Goal: Task Accomplishment & Management: Complete application form

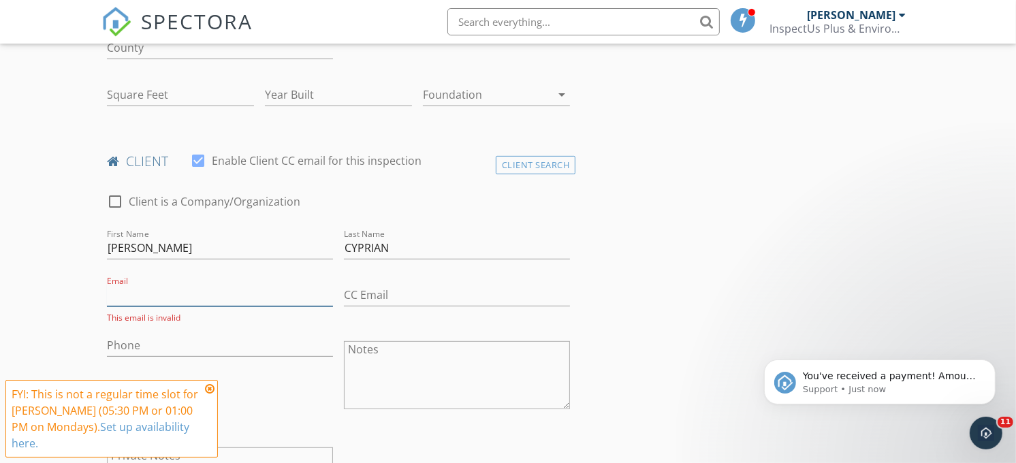
scroll to position [480, 0]
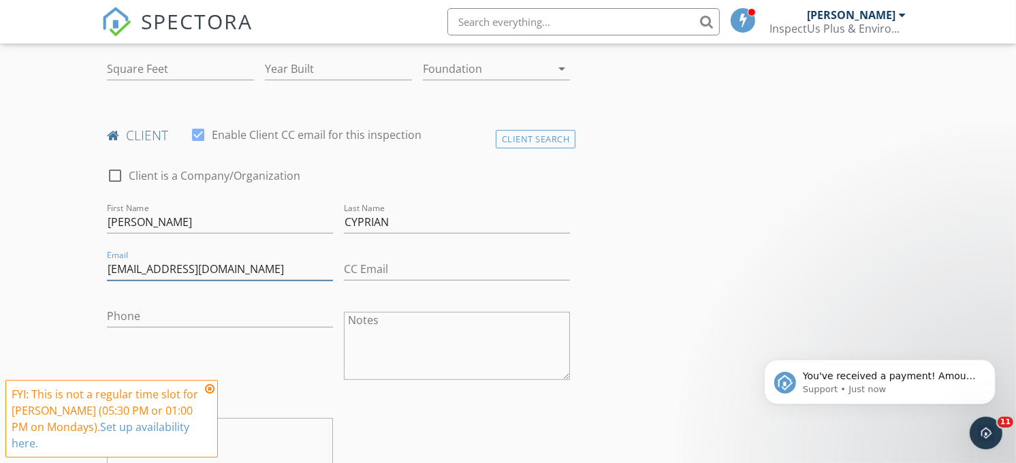
type input "[EMAIL_ADDRESS][DOMAIN_NAME]"
click at [137, 322] on input "Phone" at bounding box center [220, 316] width 226 height 22
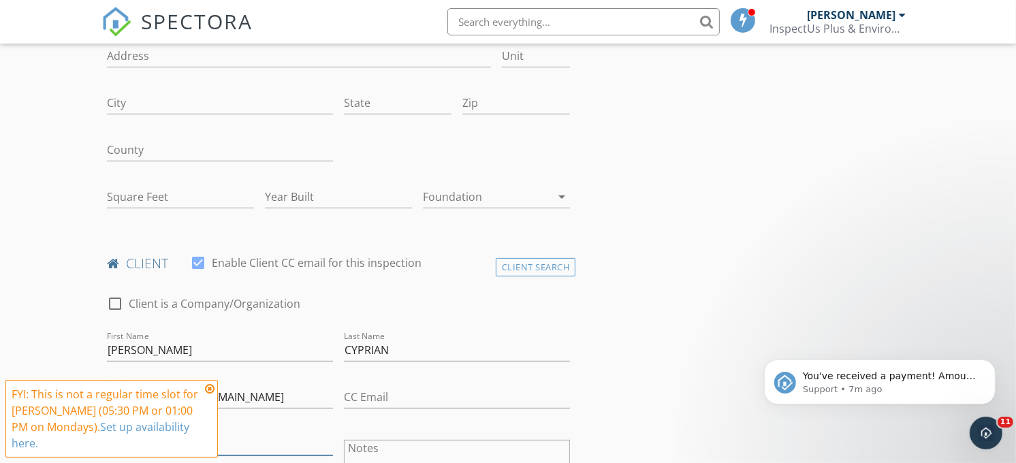
scroll to position [253, 0]
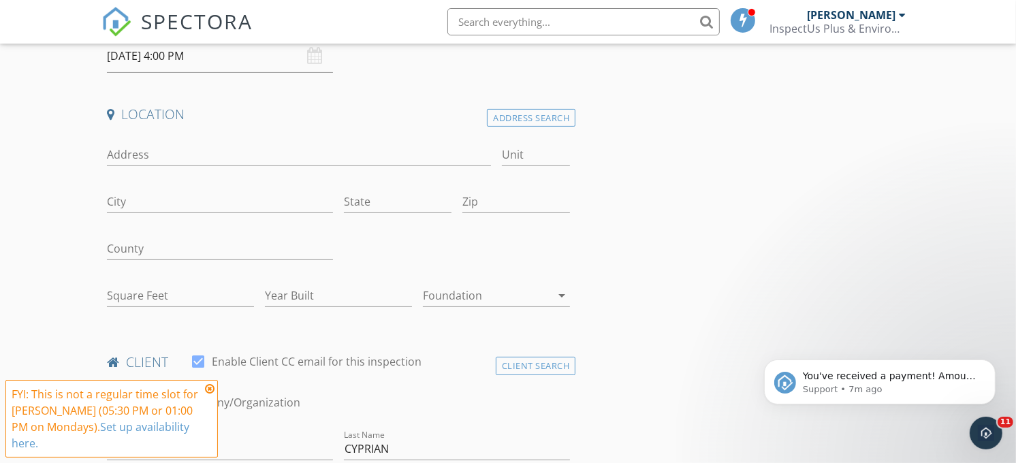
type input "[PHONE_NUMBER]"
click at [114, 155] on input "Address" at bounding box center [299, 155] width 384 height 22
type input "3526 [PERSON_NAME]"
click at [468, 298] on div at bounding box center [487, 296] width 128 height 22
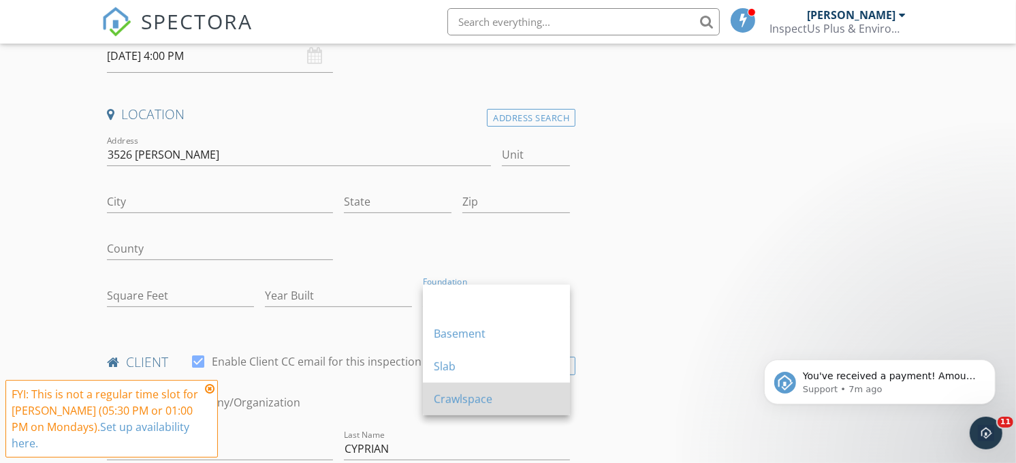
click at [455, 405] on div "Crawlspace" at bounding box center [496, 399] width 125 height 16
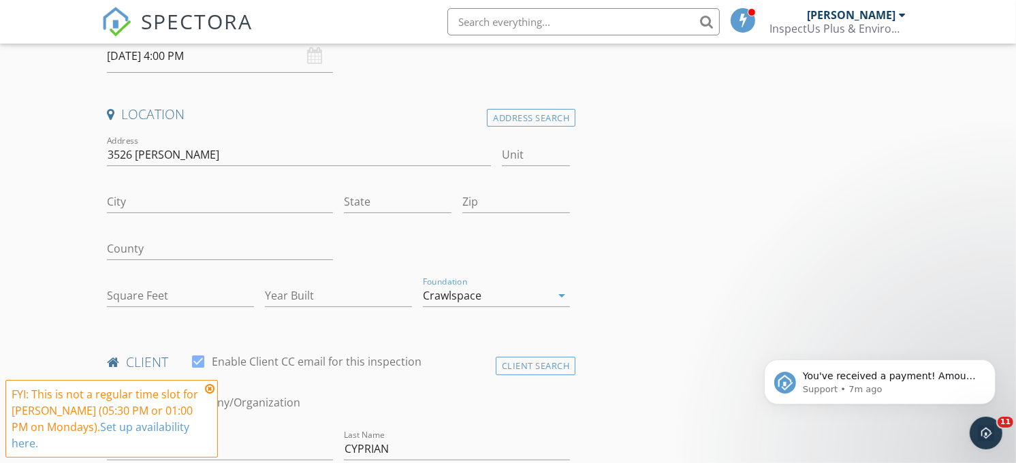
click at [134, 202] on input "City" at bounding box center [220, 202] width 226 height 22
type input "[GEOGRAPHIC_DATA]"
click at [378, 201] on input "State" at bounding box center [398, 202] width 108 height 22
type input "[GEOGRAPHIC_DATA]"
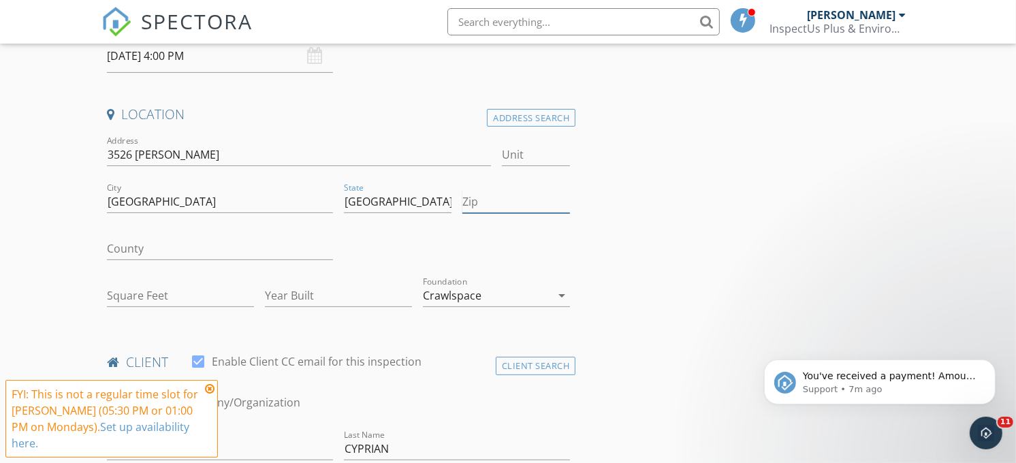
click at [485, 196] on input "Zip" at bounding box center [517, 202] width 108 height 22
type input "77004"
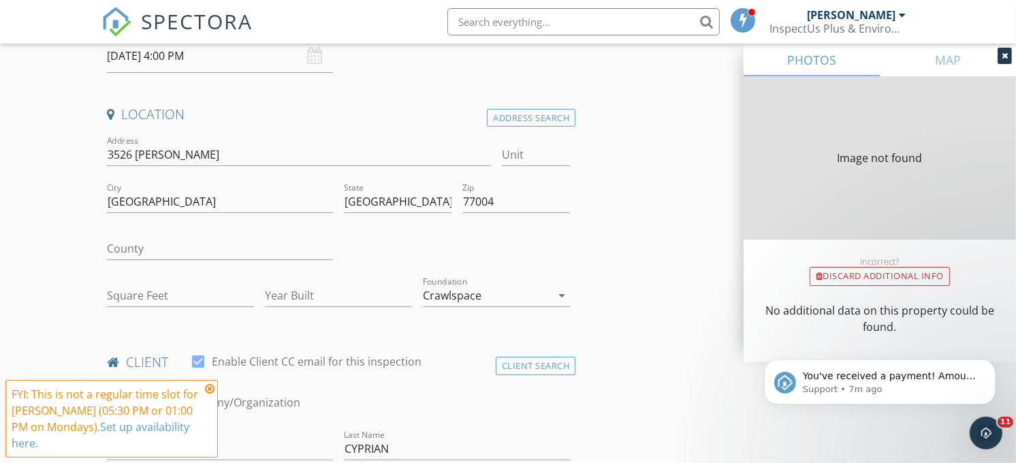
type input "1760"
type input "1946"
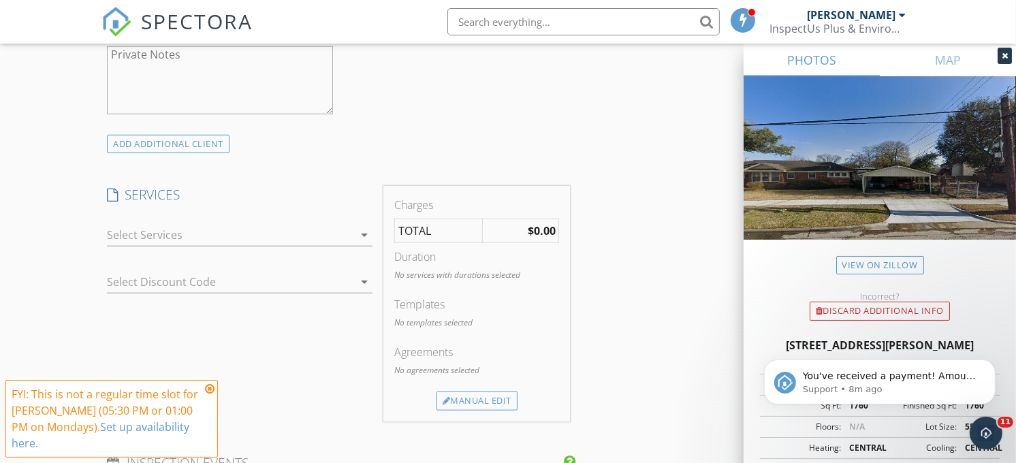
scroll to position [1010, 0]
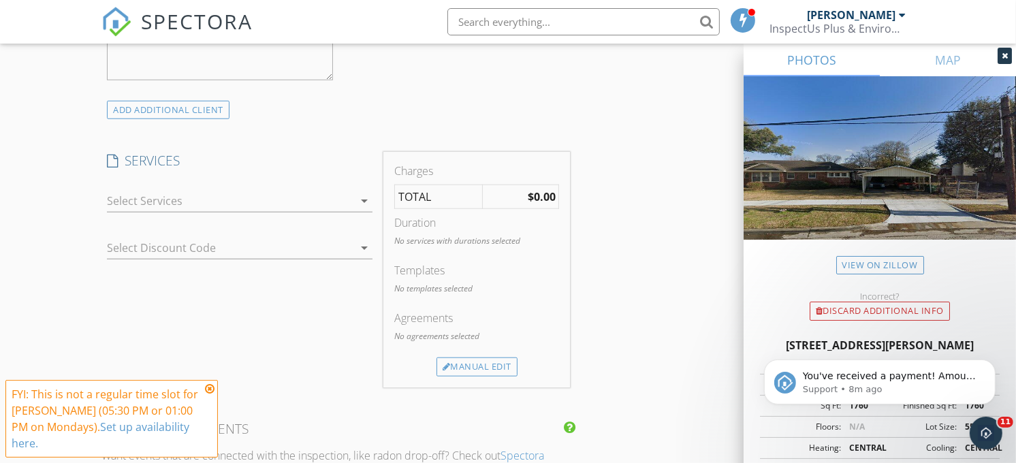
click at [368, 195] on icon "arrow_drop_down" at bounding box center [364, 201] width 16 height 16
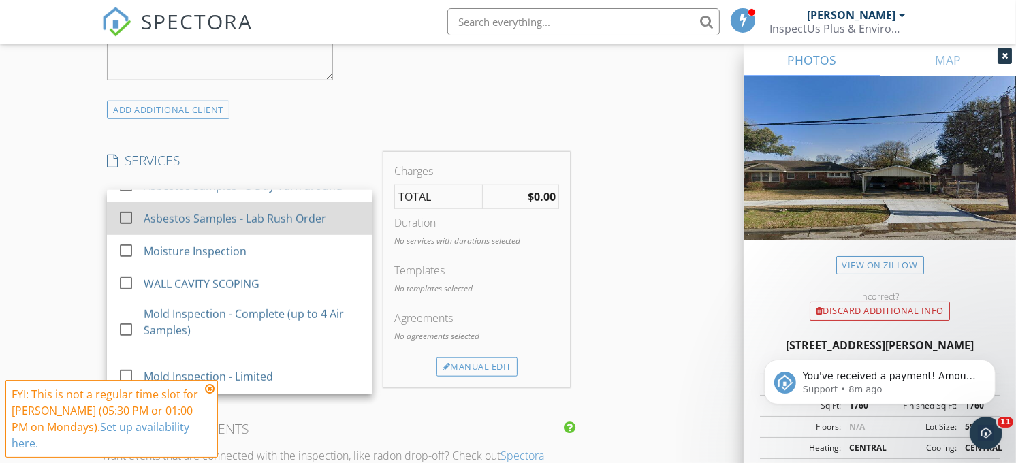
scroll to position [908, 0]
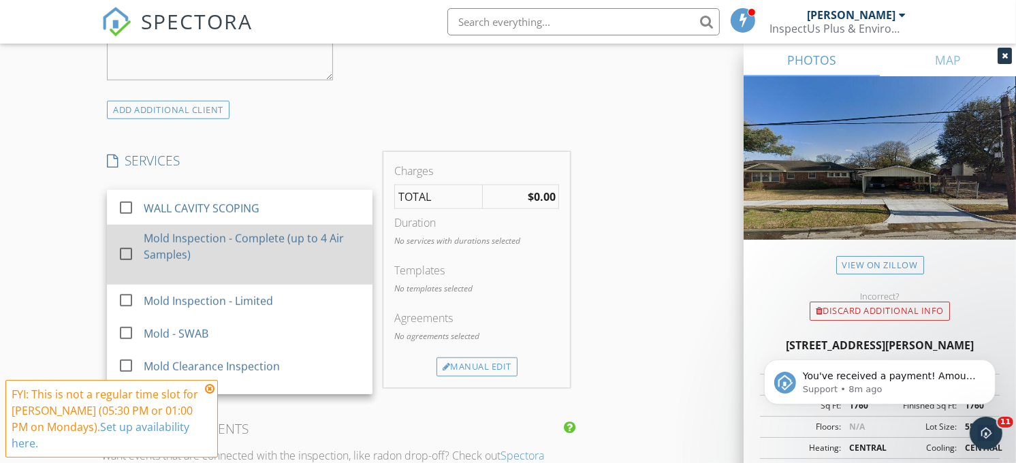
click at [125, 262] on div at bounding box center [125, 254] width 23 height 23
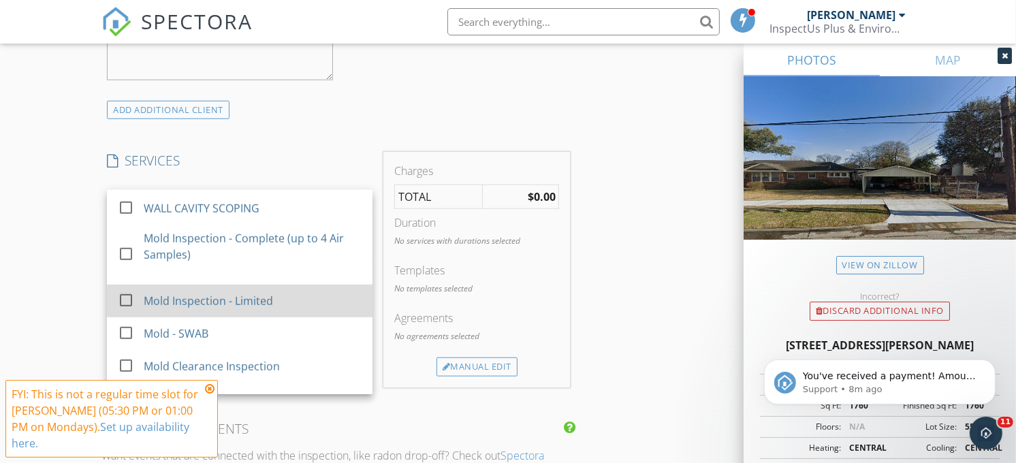
checkbox input "false"
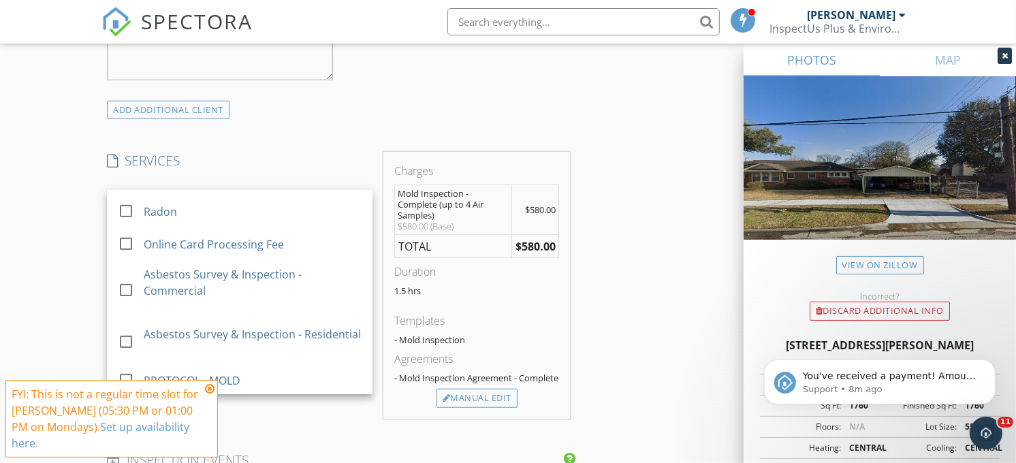
scroll to position [529, 0]
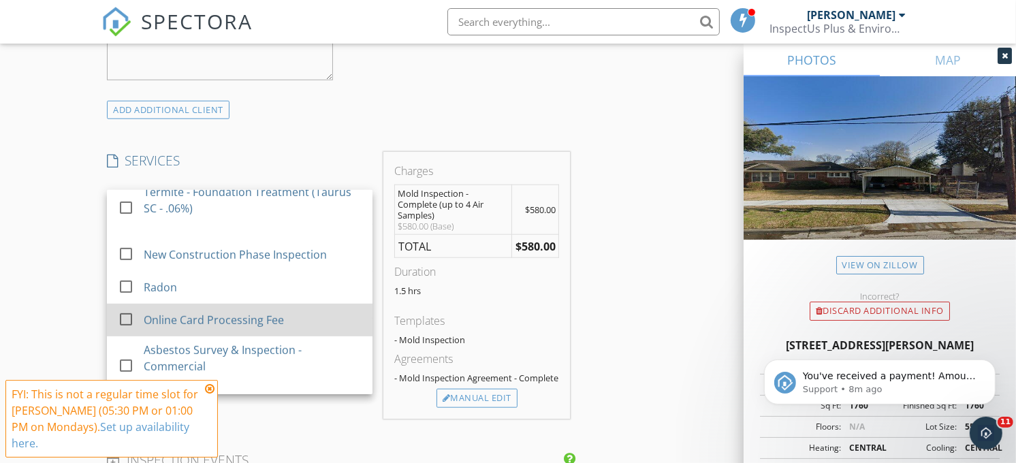
click at [124, 319] on div at bounding box center [125, 319] width 23 height 23
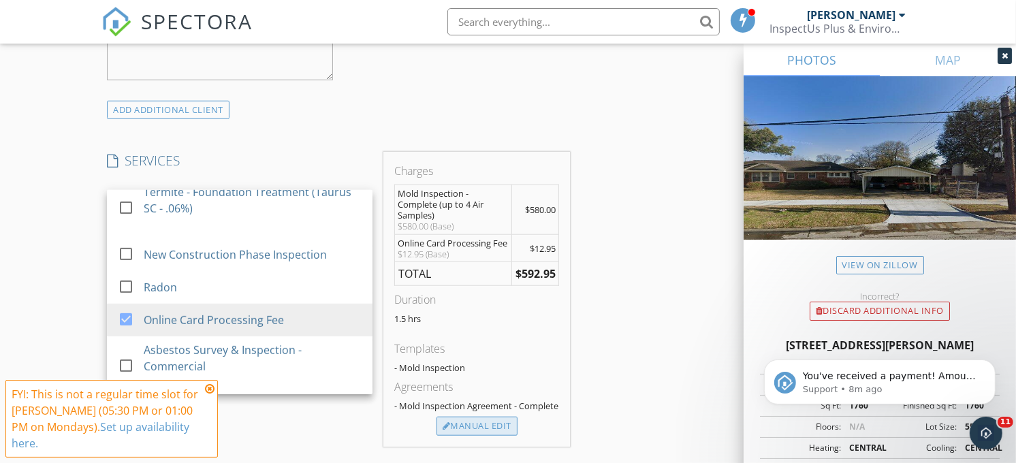
click at [486, 436] on div "Manual Edit" at bounding box center [477, 426] width 81 height 19
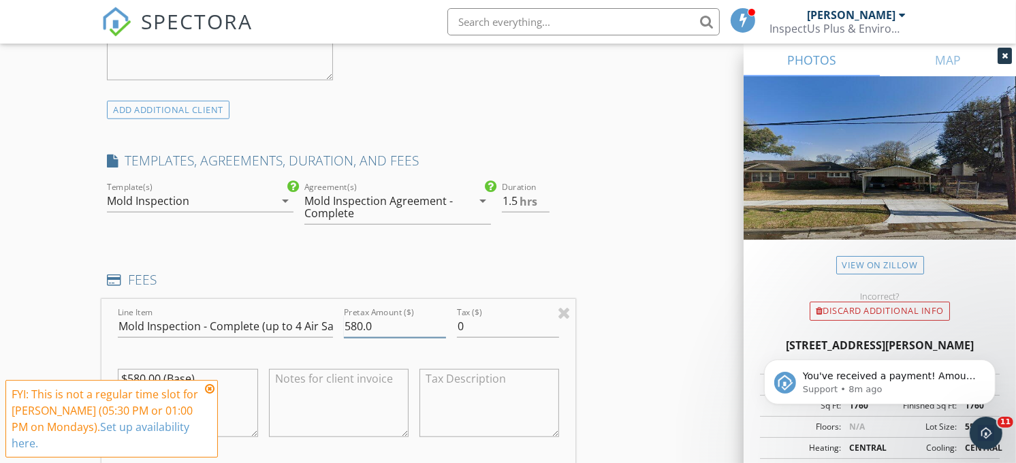
click at [373, 324] on input "580.0" at bounding box center [395, 326] width 102 height 22
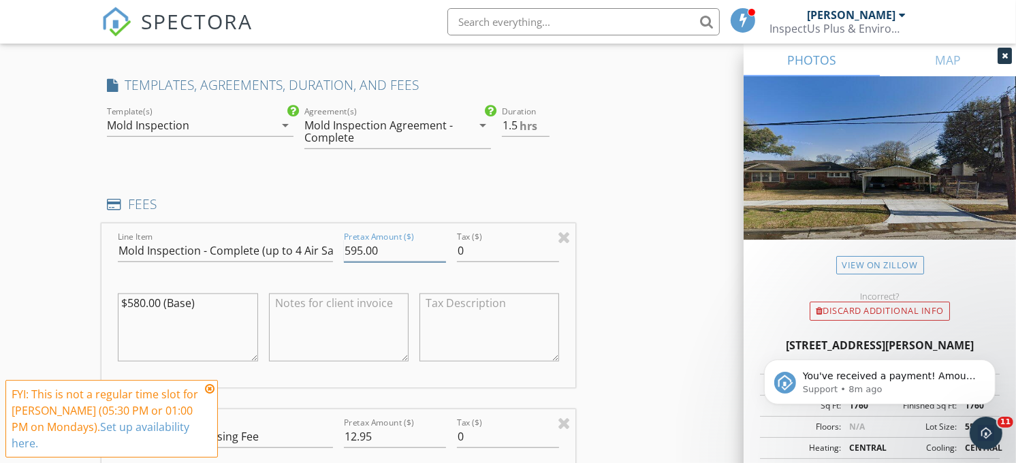
scroll to position [1237, 0]
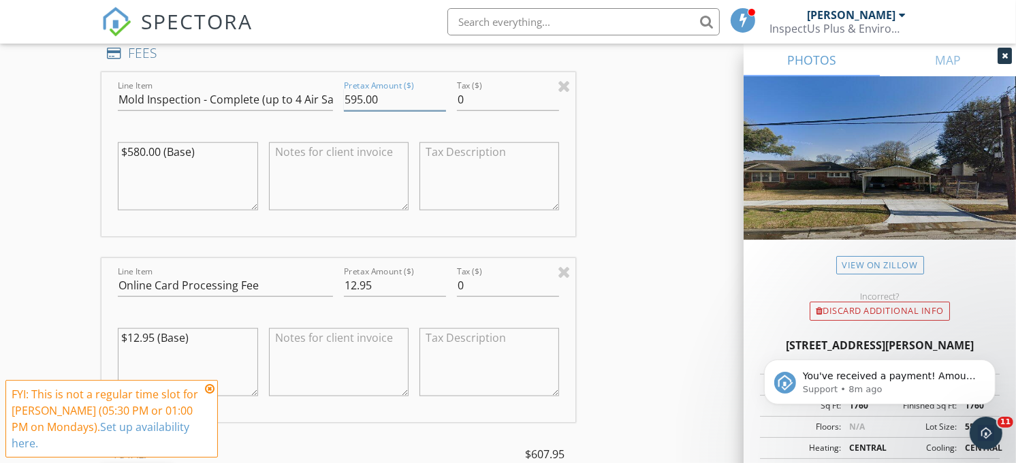
type input "595.00"
click at [317, 345] on textarea at bounding box center [339, 362] width 140 height 68
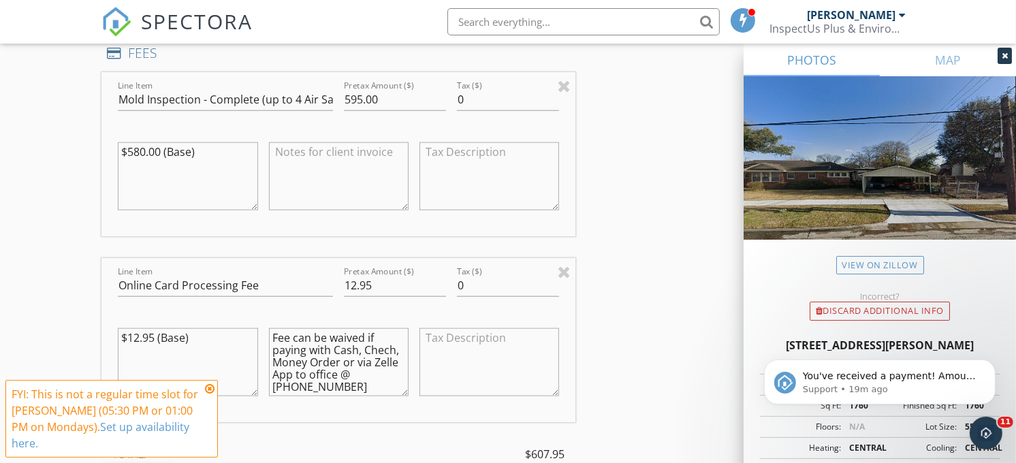
type textarea "Fee can be waived if paying with Cash, Chech, Money Order or via Zelle App to o…"
click at [356, 283] on input "12.95" at bounding box center [395, 286] width 102 height 22
type input "16.95"
click at [507, 322] on div at bounding box center [490, 363] width 140 height 82
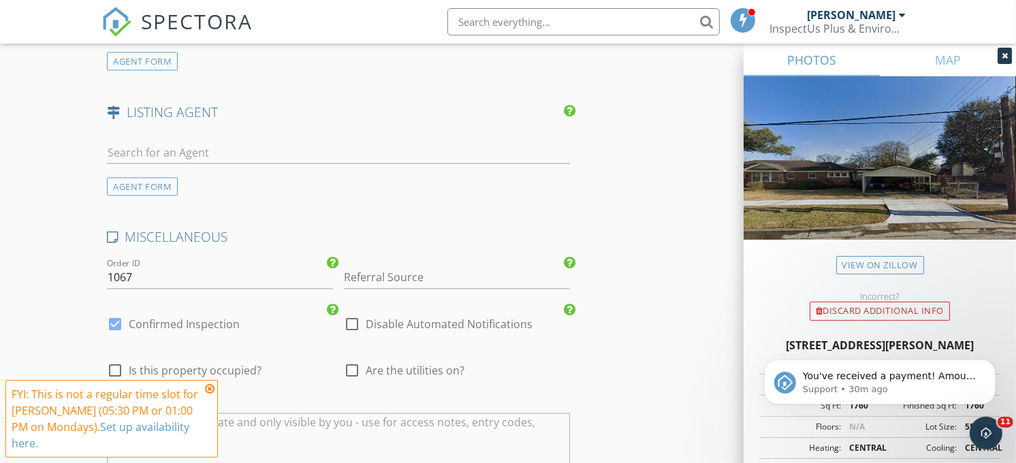
scroll to position [2146, 0]
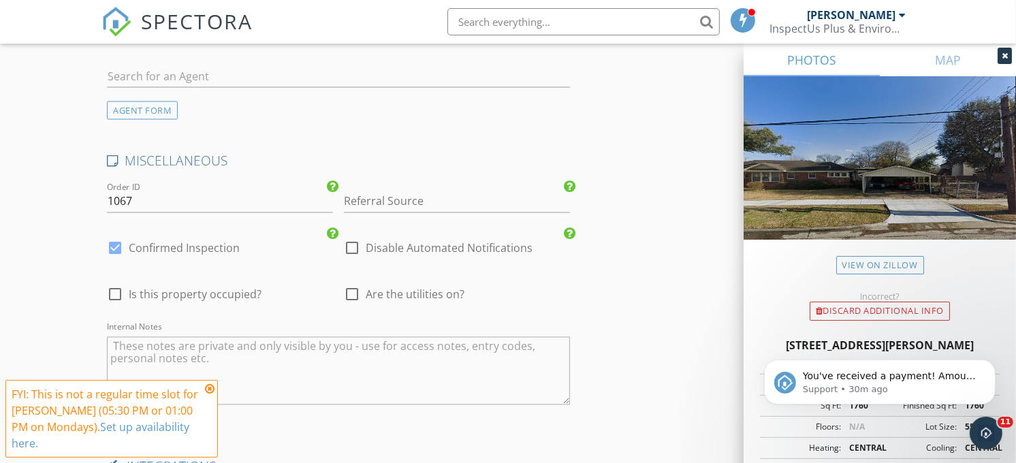
click at [359, 295] on div at bounding box center [352, 294] width 23 height 23
checkbox input "true"
click at [116, 296] on div at bounding box center [115, 294] width 23 height 23
checkbox input "true"
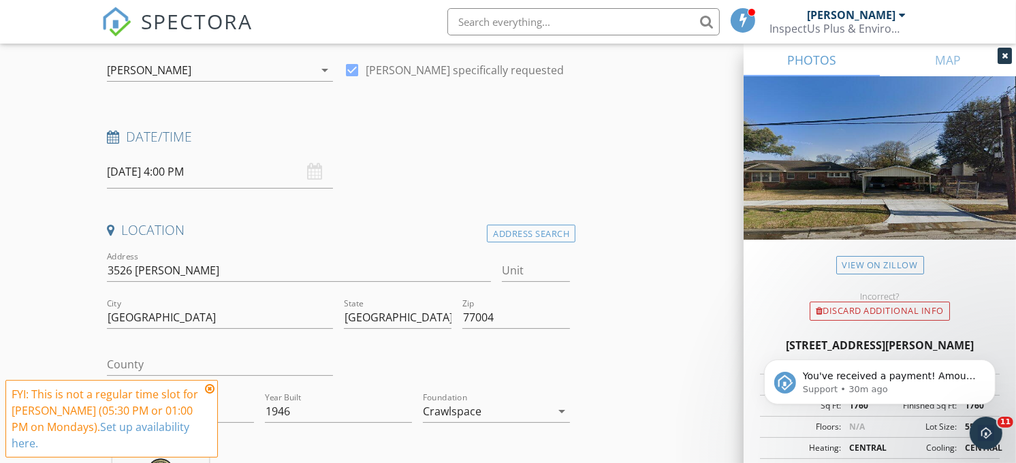
scroll to position [227, 0]
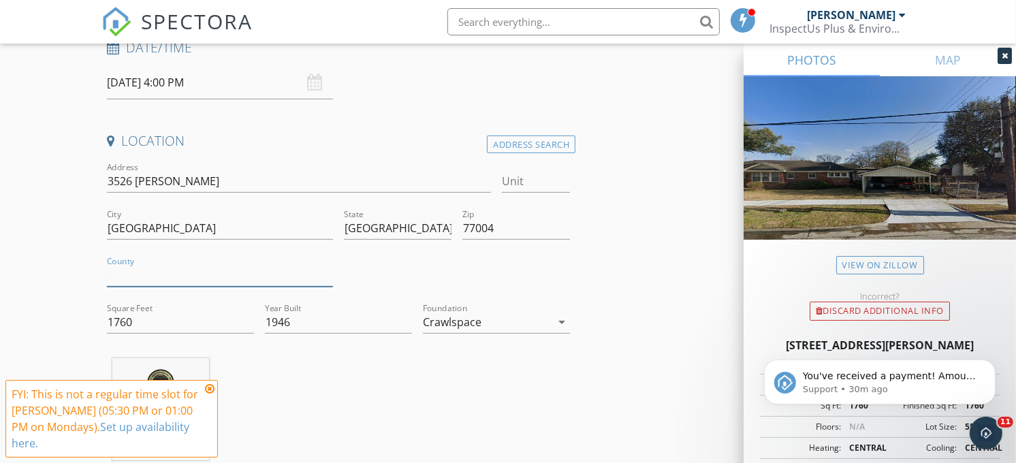
click at [153, 274] on input "County" at bounding box center [220, 275] width 226 height 22
type input "[PERSON_NAME]"
click at [173, 83] on input "09/29/2025 4:00 PM" at bounding box center [220, 82] width 226 height 33
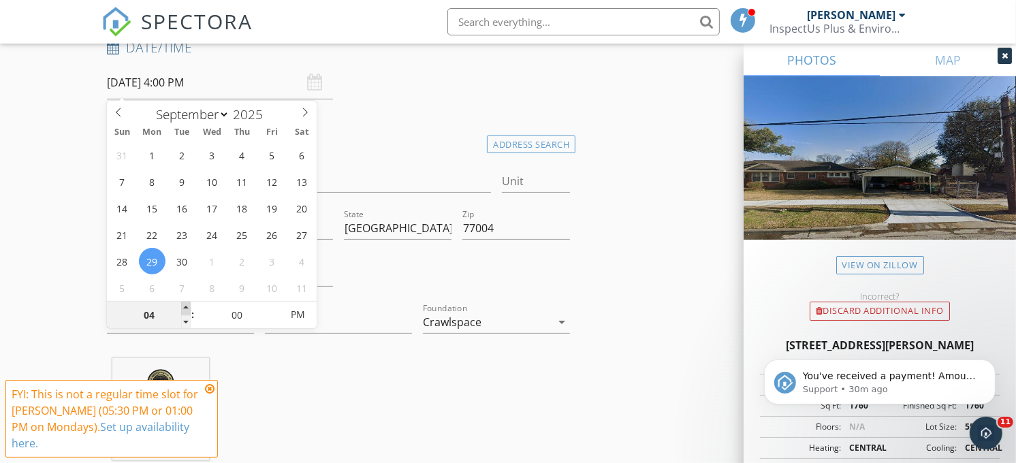
type input "[DATE] 5:00 PM"
type input "05"
click at [188, 308] on span at bounding box center [186, 309] width 10 height 14
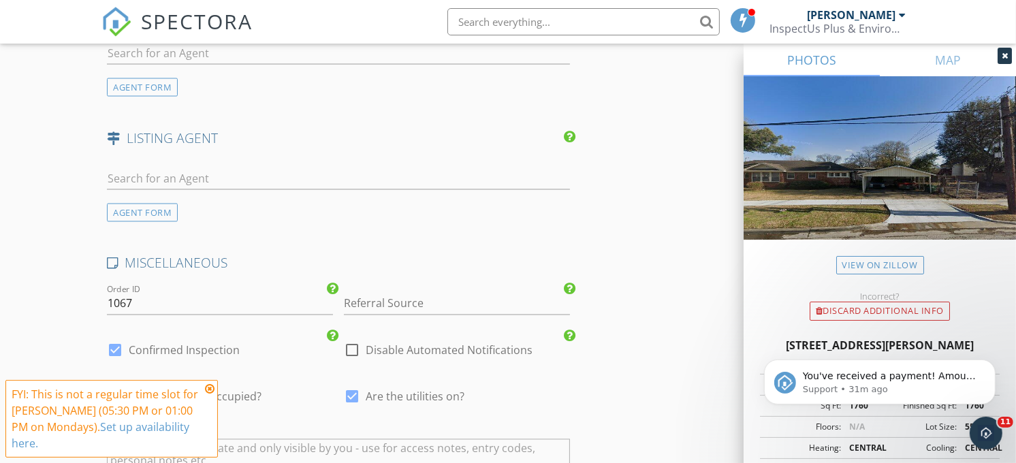
scroll to position [2461, 0]
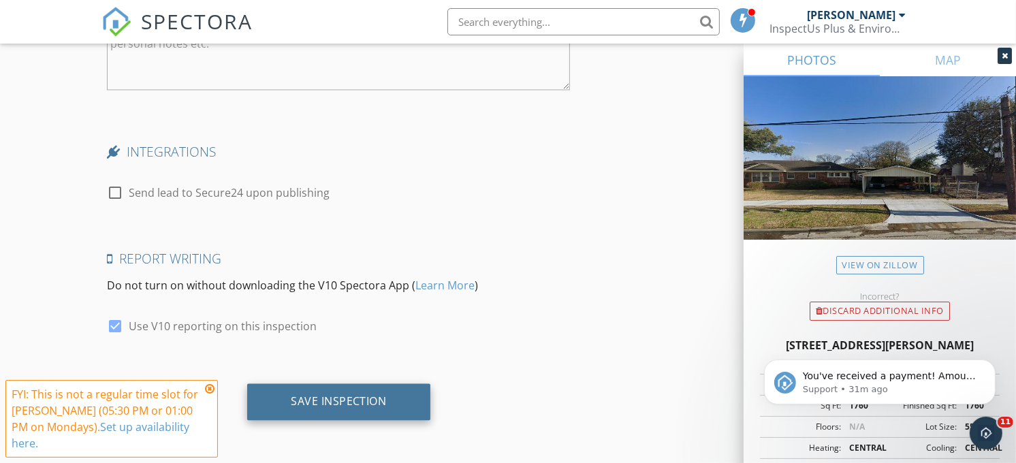
click at [370, 401] on div "Save Inspection" at bounding box center [339, 401] width 96 height 14
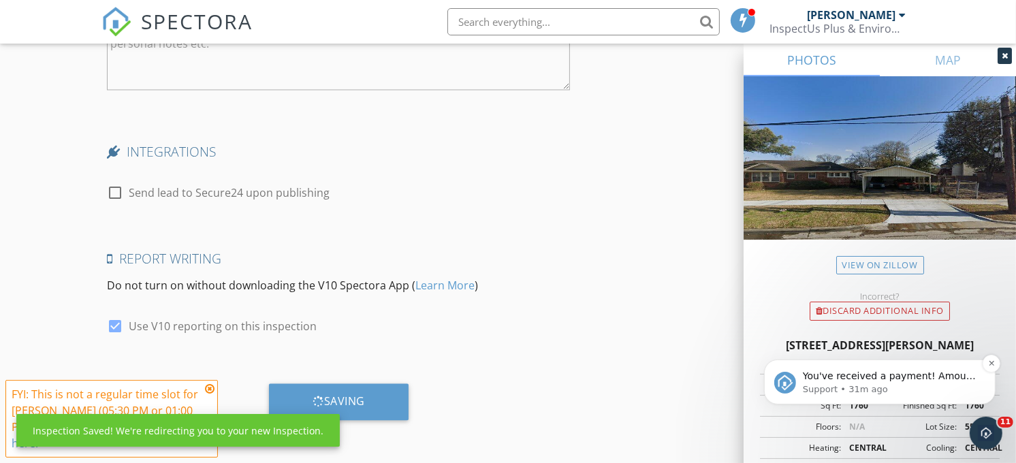
click at [841, 379] on span "You've received a payment! Amount $4324.25 Fee $119.22 Net $4205.03 Transaction…" at bounding box center [889, 450] width 175 height 160
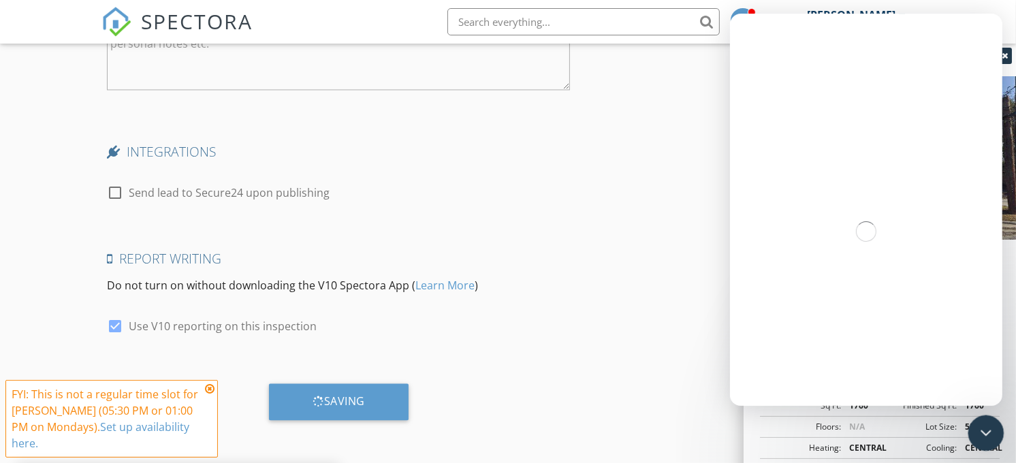
scroll to position [0, 0]
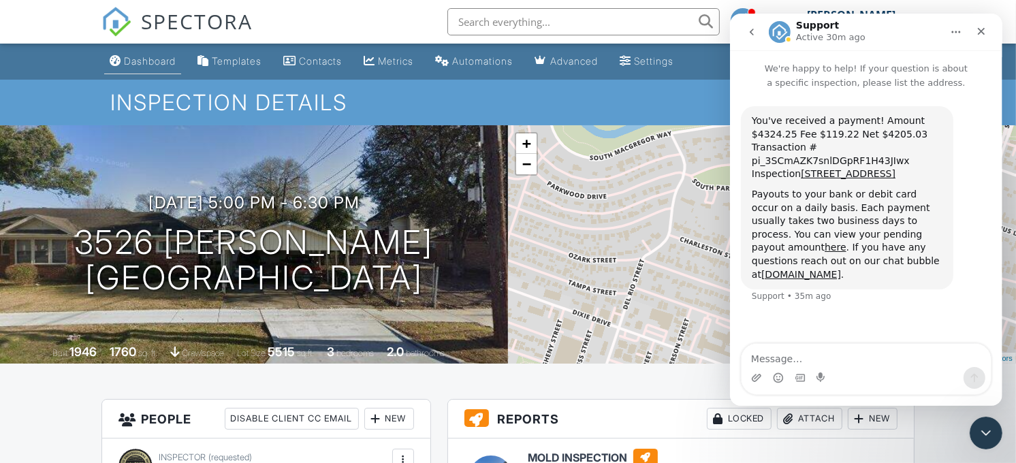
click at [143, 66] on div "Dashboard" at bounding box center [150, 61] width 52 height 12
